Goal: Navigation & Orientation: Find specific page/section

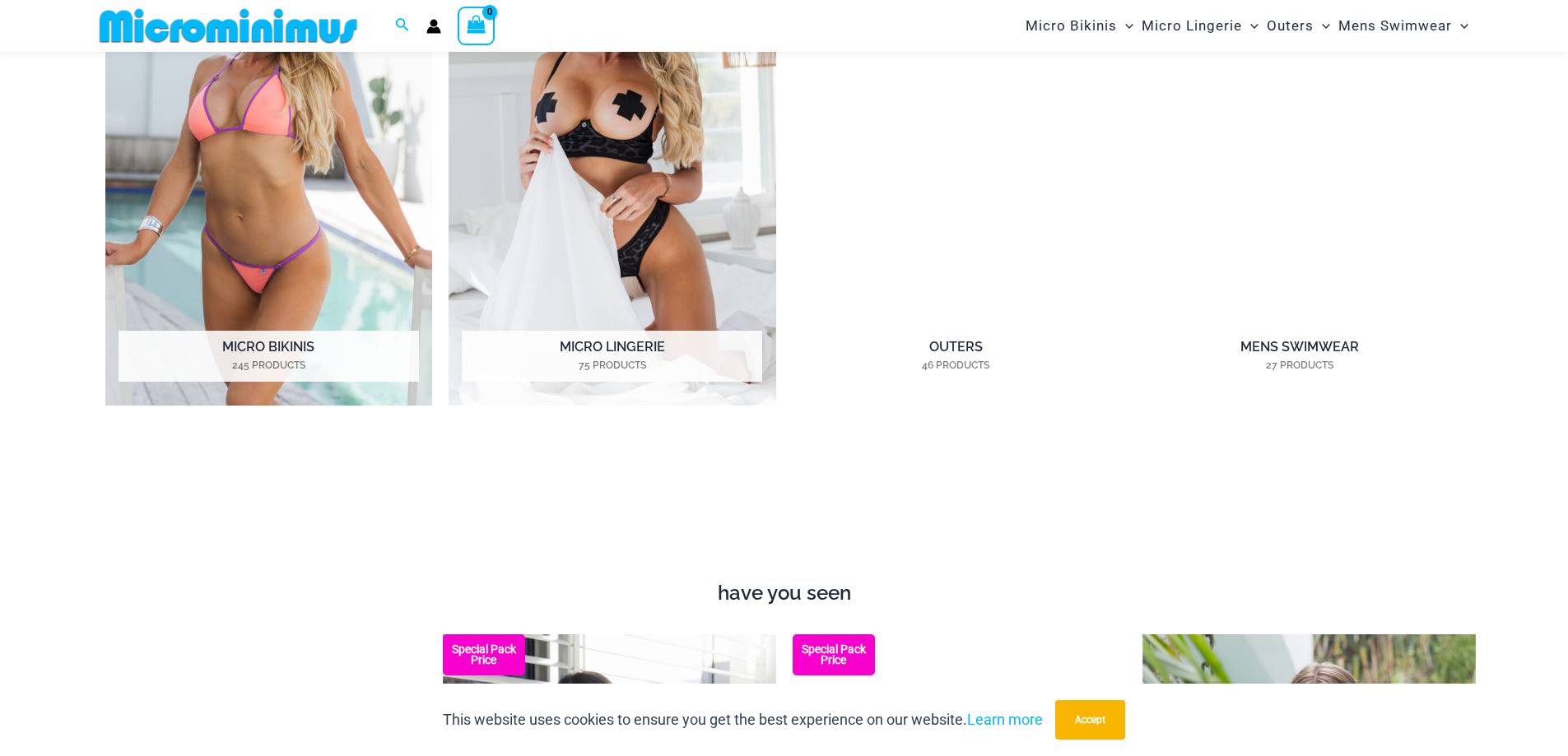
scroll to position [1632, 0]
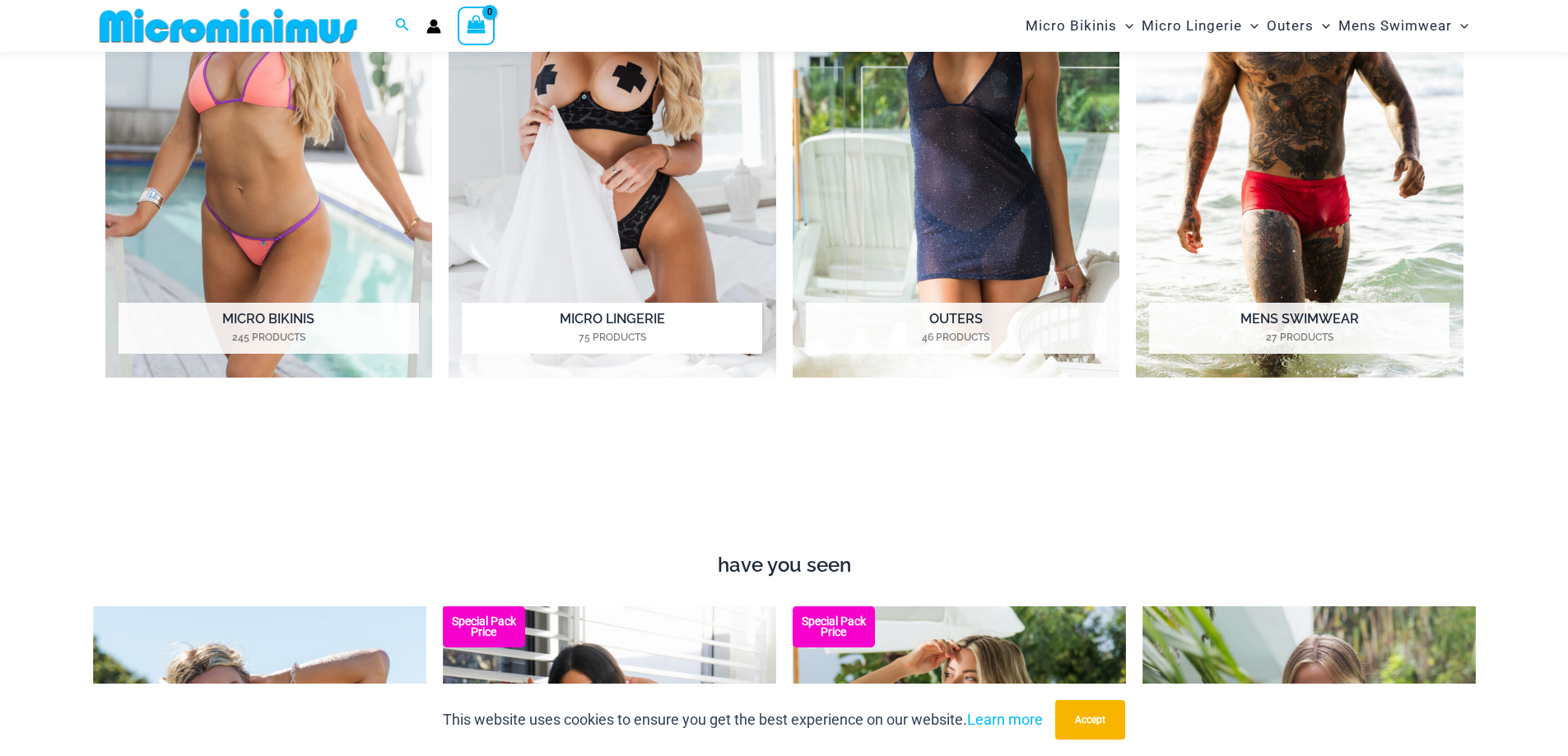
click at [598, 138] on img "Visit product category Micro Lingerie" at bounding box center [612, 127] width 328 height 503
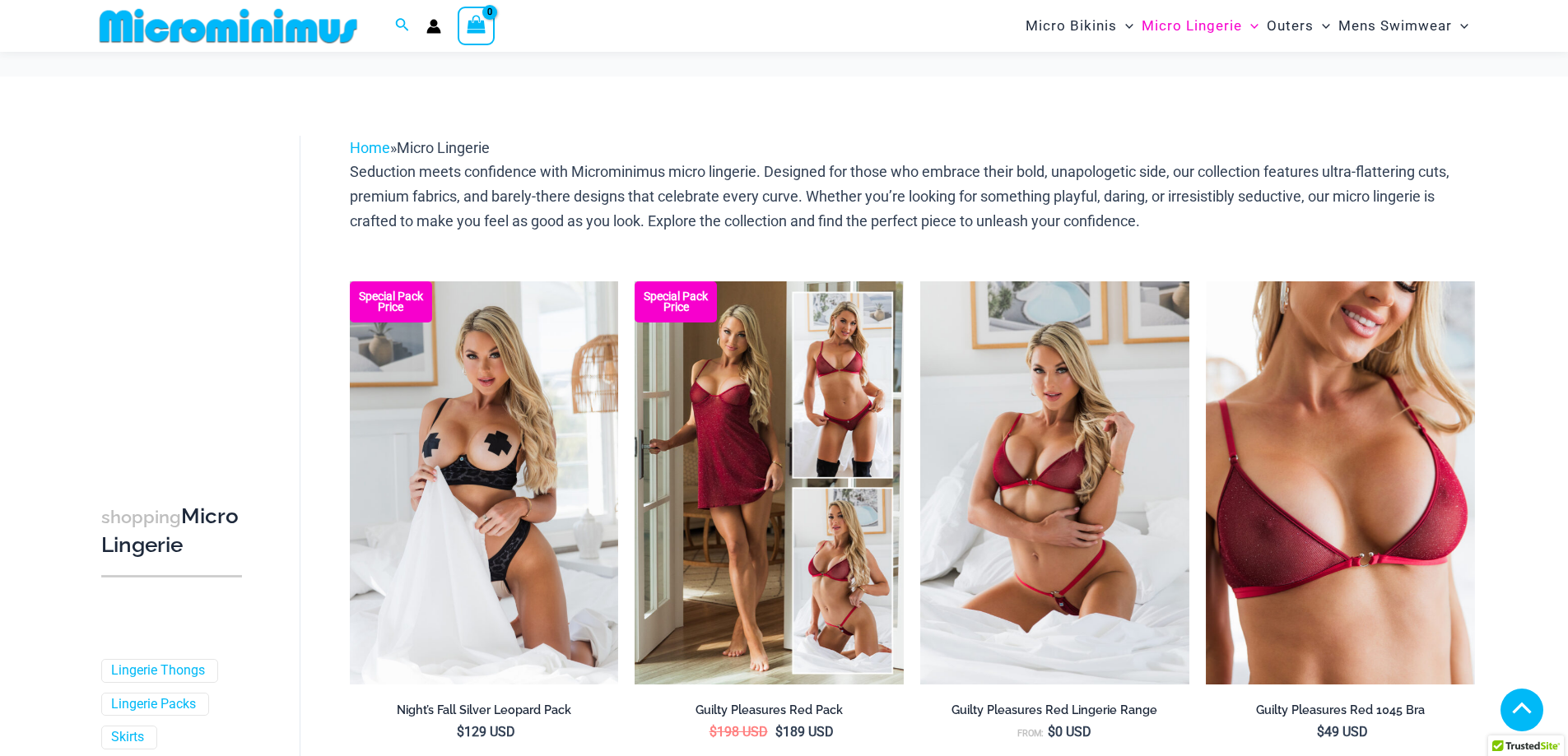
scroll to position [1399, 0]
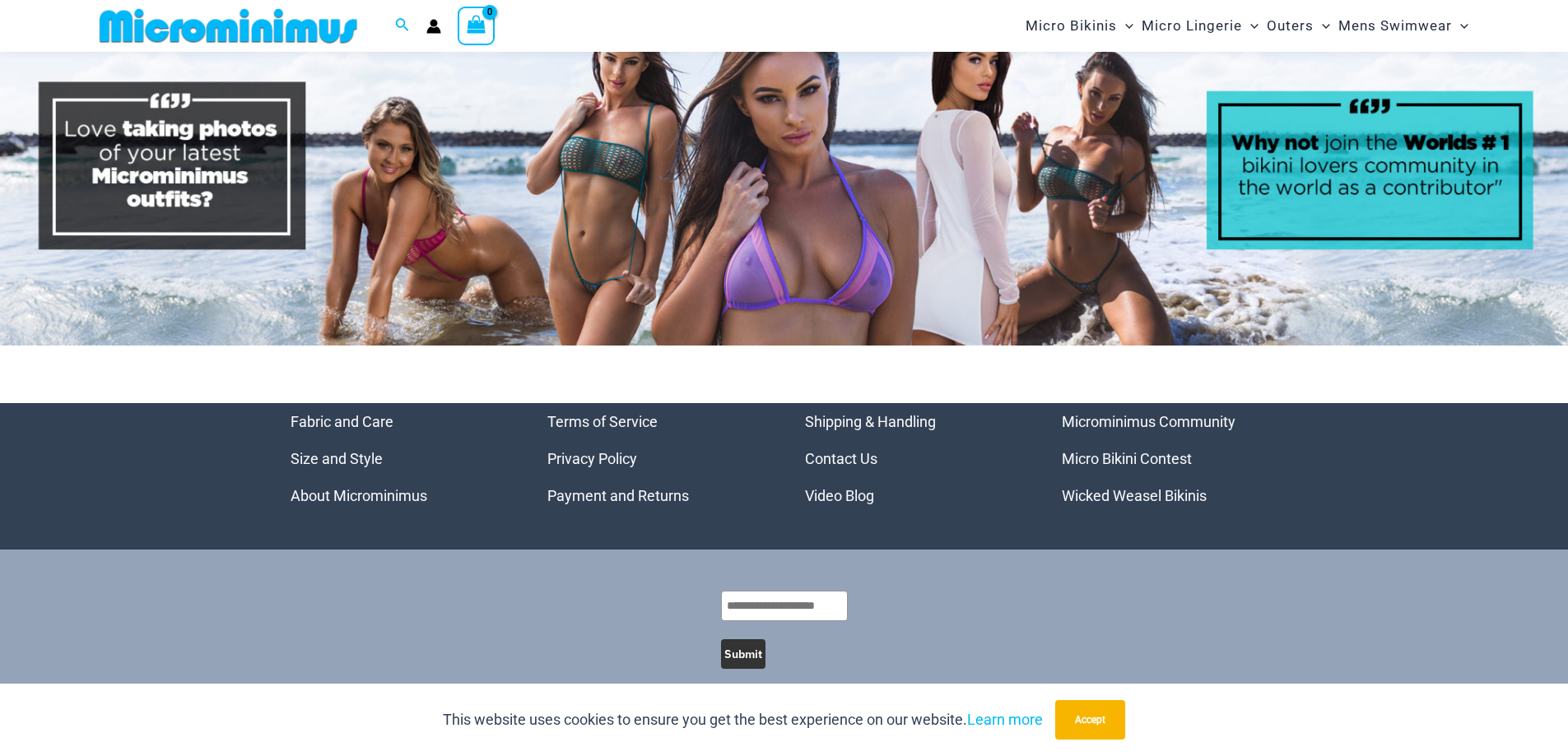
scroll to position [8489, 0]
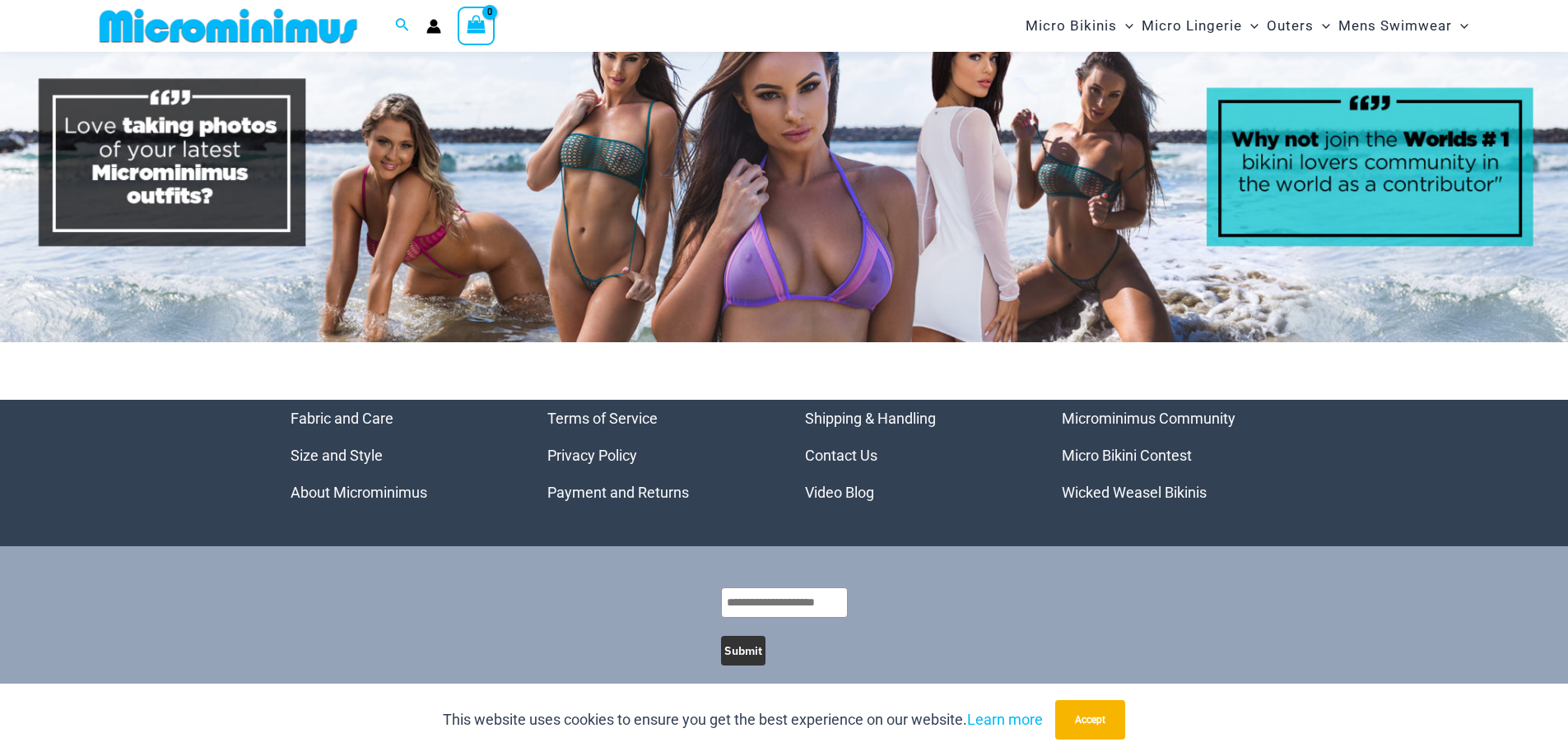
click at [818, 484] on link "Video Blog" at bounding box center [838, 493] width 69 height 17
